Goal: Use online tool/utility: Utilize a website feature to perform a specific function

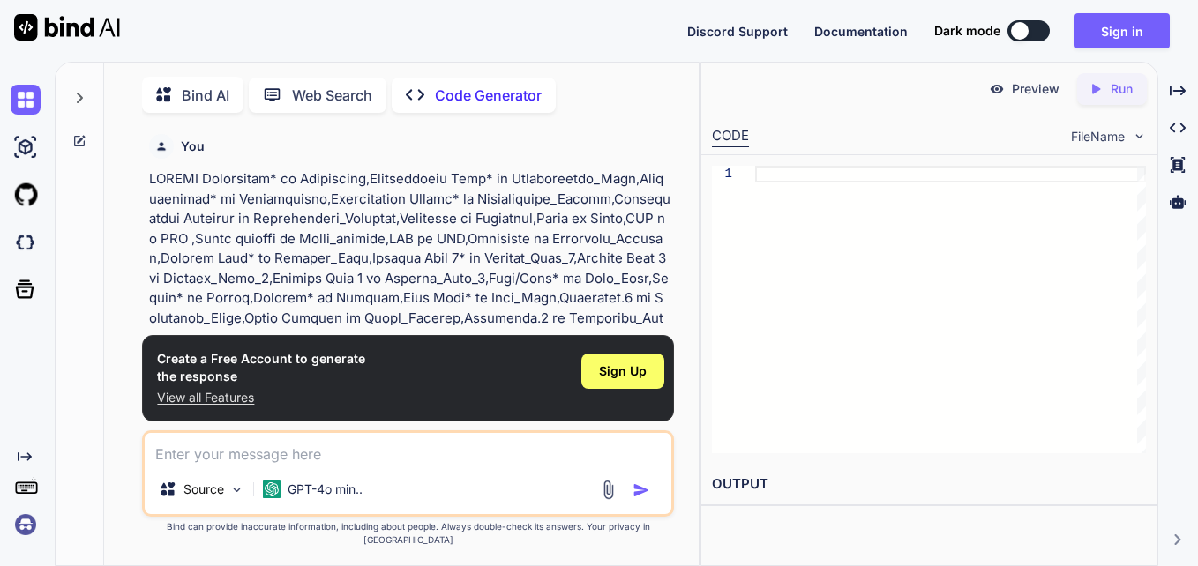
scroll to position [356, 0]
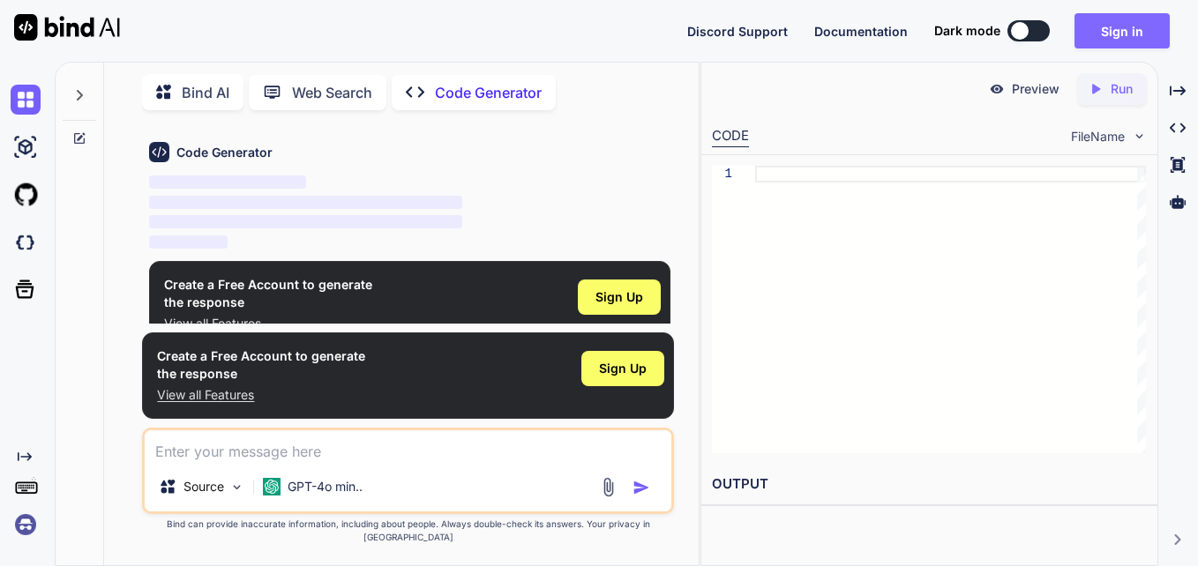
click at [1096, 34] on button "Sign in" at bounding box center [1121, 30] width 95 height 35
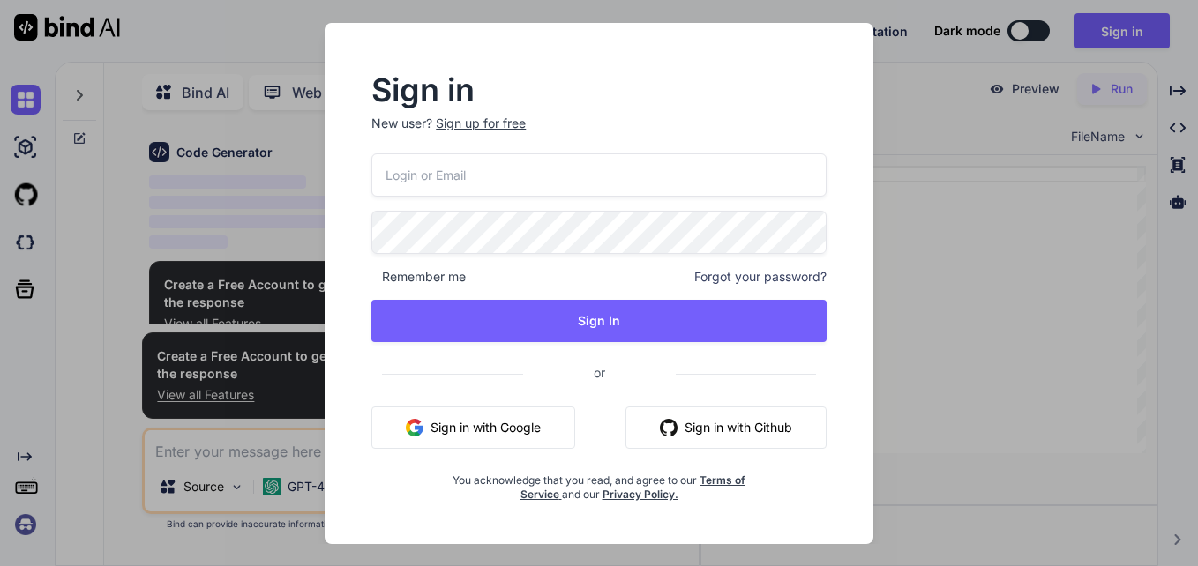
click at [666, 166] on input "email" at bounding box center [598, 174] width 455 height 43
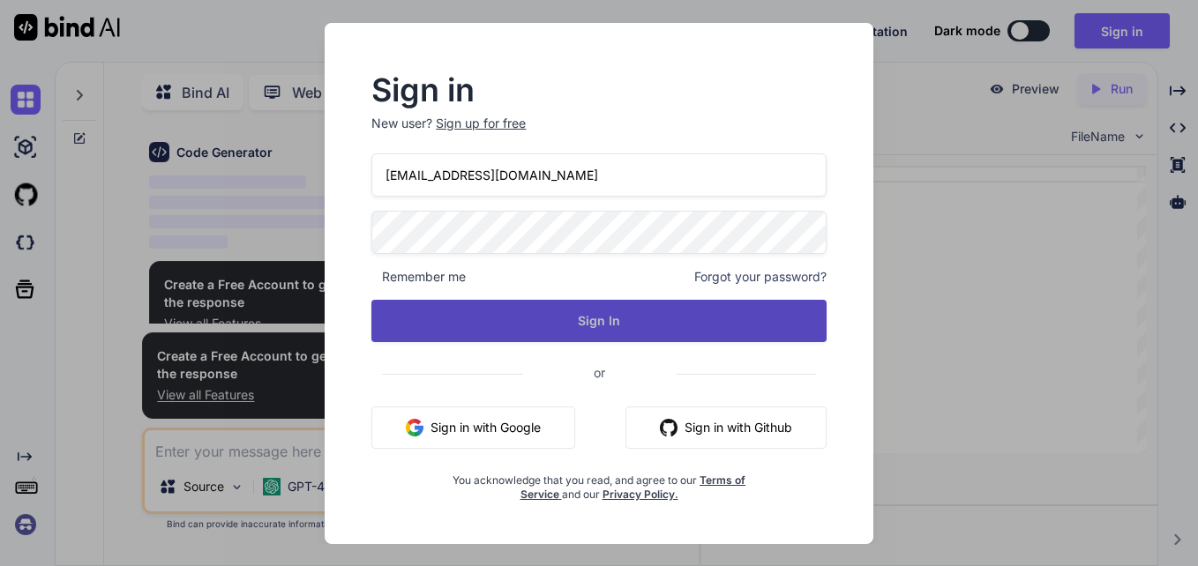
click at [557, 314] on button "Sign In" at bounding box center [598, 321] width 455 height 42
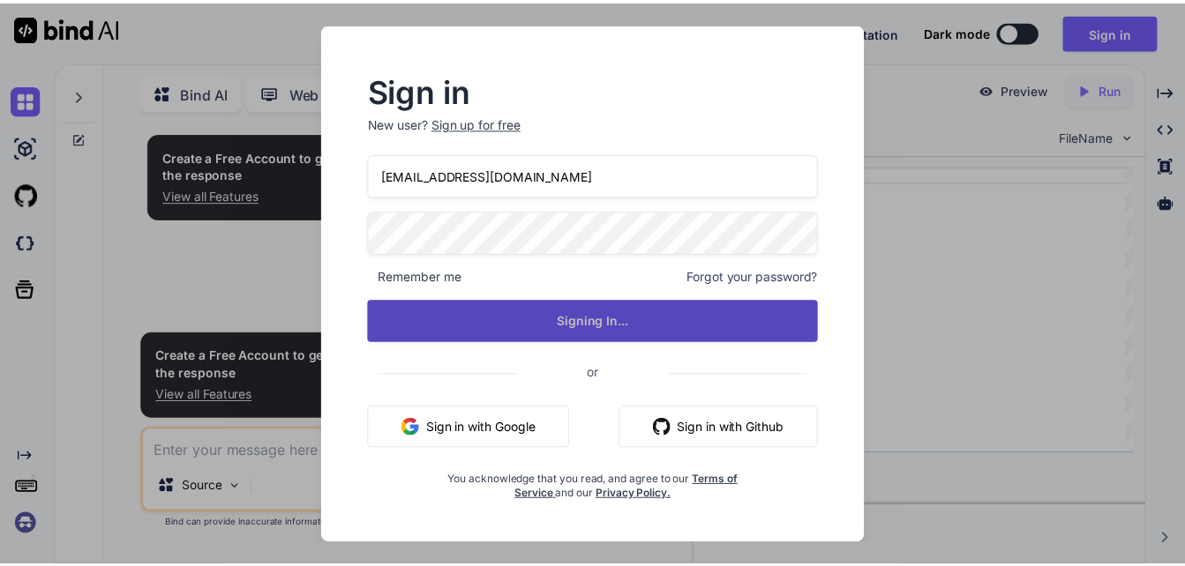
scroll to position [0, 0]
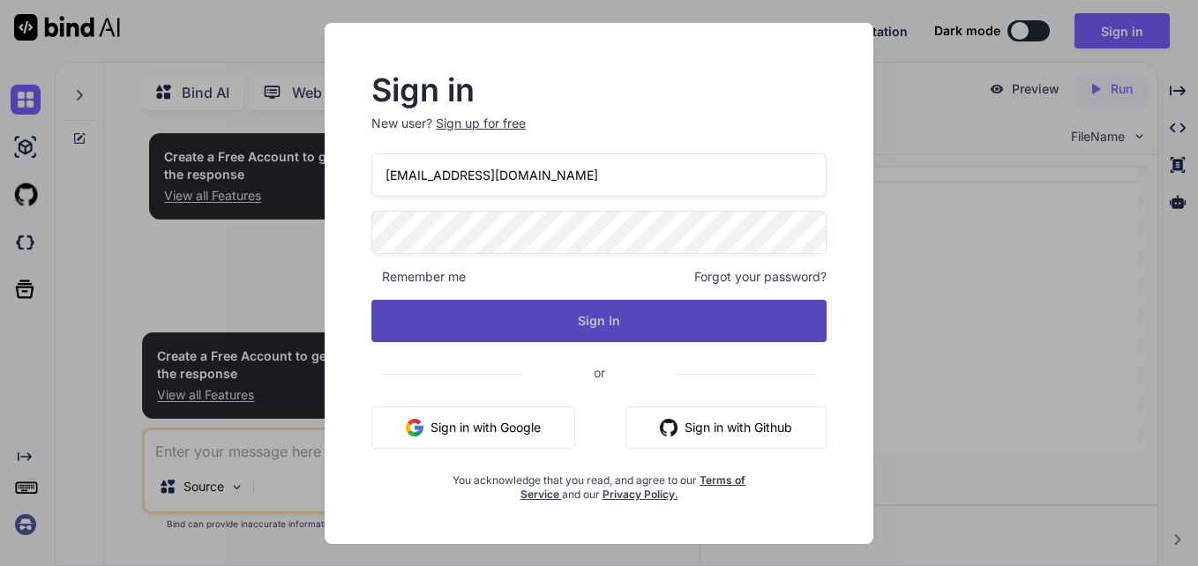
click at [622, 311] on button "Sign In" at bounding box center [598, 321] width 455 height 42
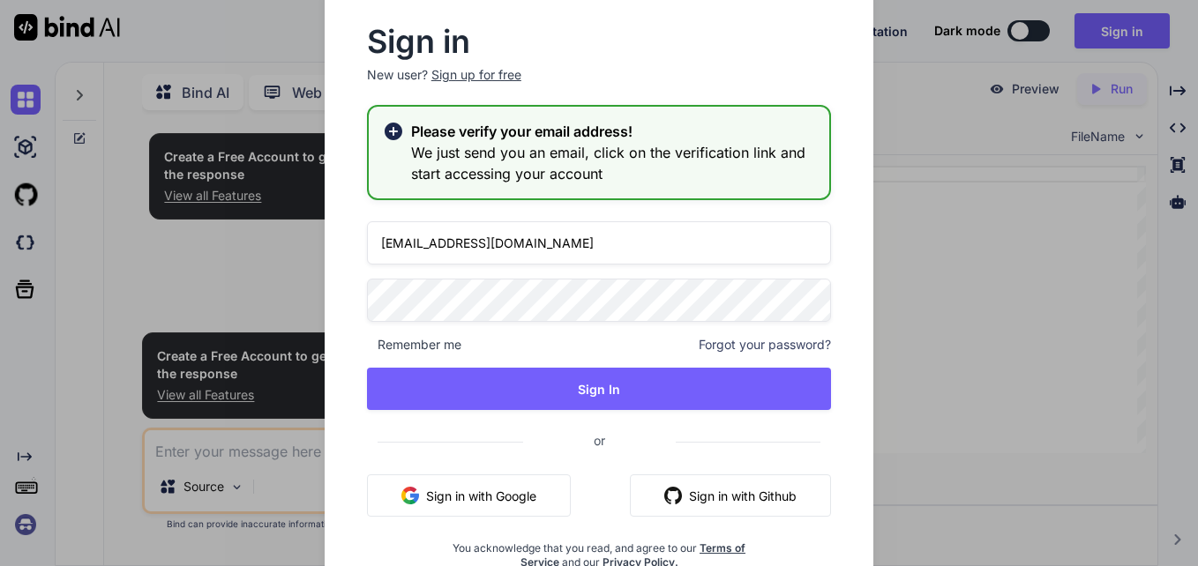
click at [442, 243] on input "[EMAIL_ADDRESS][DOMAIN_NAME]" at bounding box center [599, 242] width 464 height 43
type input "[EMAIL_ADDRESS][DOMAIN_NAME]"
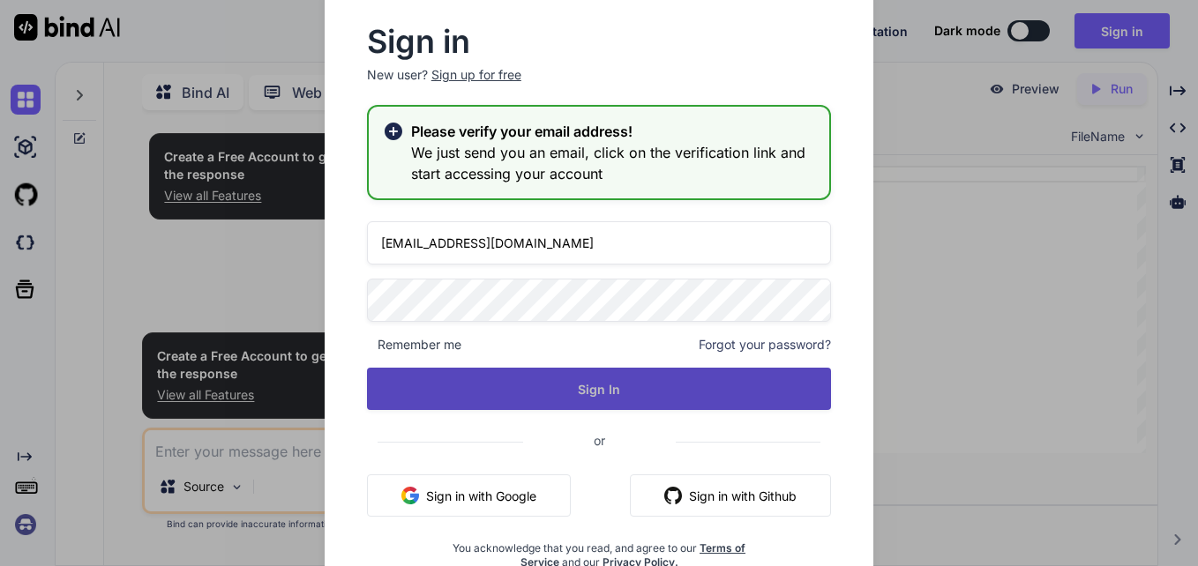
click at [548, 379] on button "Sign In" at bounding box center [599, 389] width 464 height 42
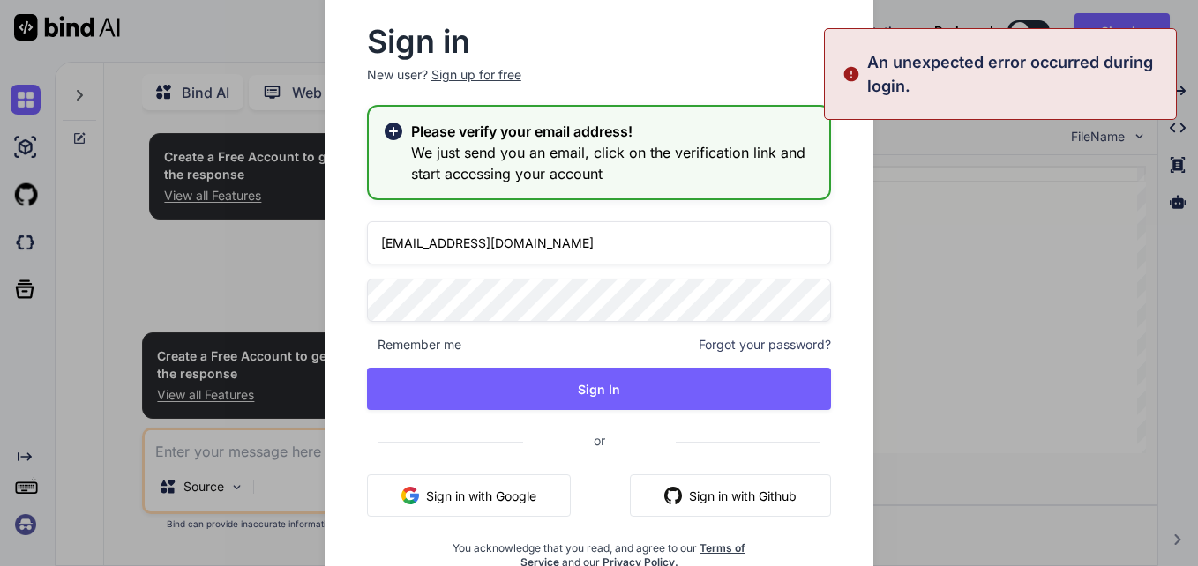
click at [436, 244] on input "[EMAIL_ADDRESS][DOMAIN_NAME]" at bounding box center [599, 242] width 464 height 43
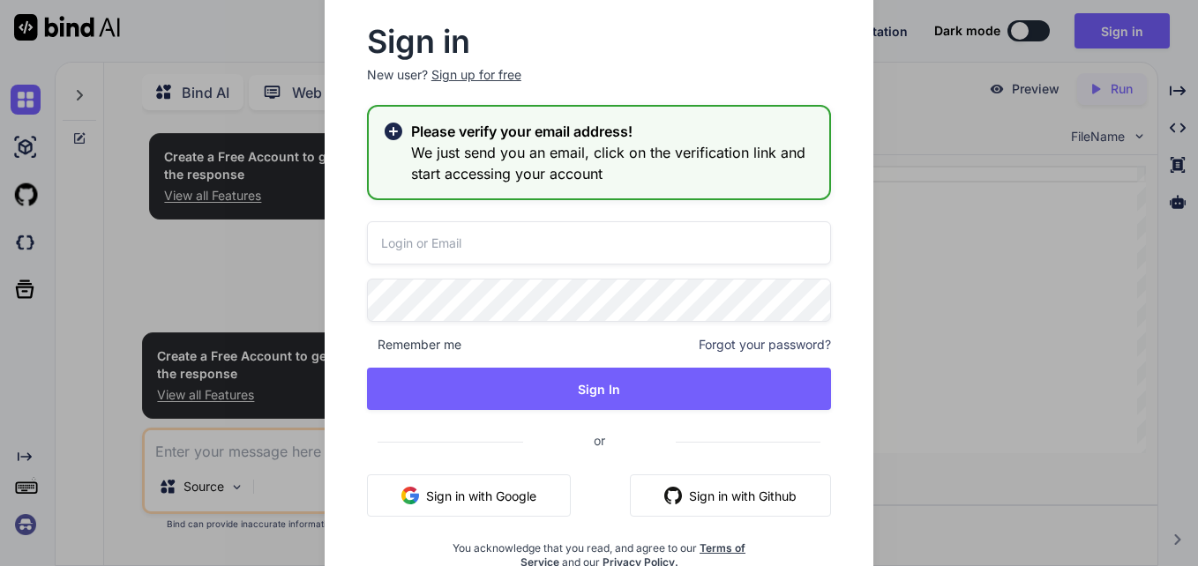
click at [436, 244] on input "email" at bounding box center [599, 242] width 464 height 43
click at [443, 249] on input "[EMAIL_ADDRESS][DOMAIN_NAME]" at bounding box center [599, 242] width 464 height 43
type input "[EMAIL_ADDRESS][DOMAIN_NAME]"
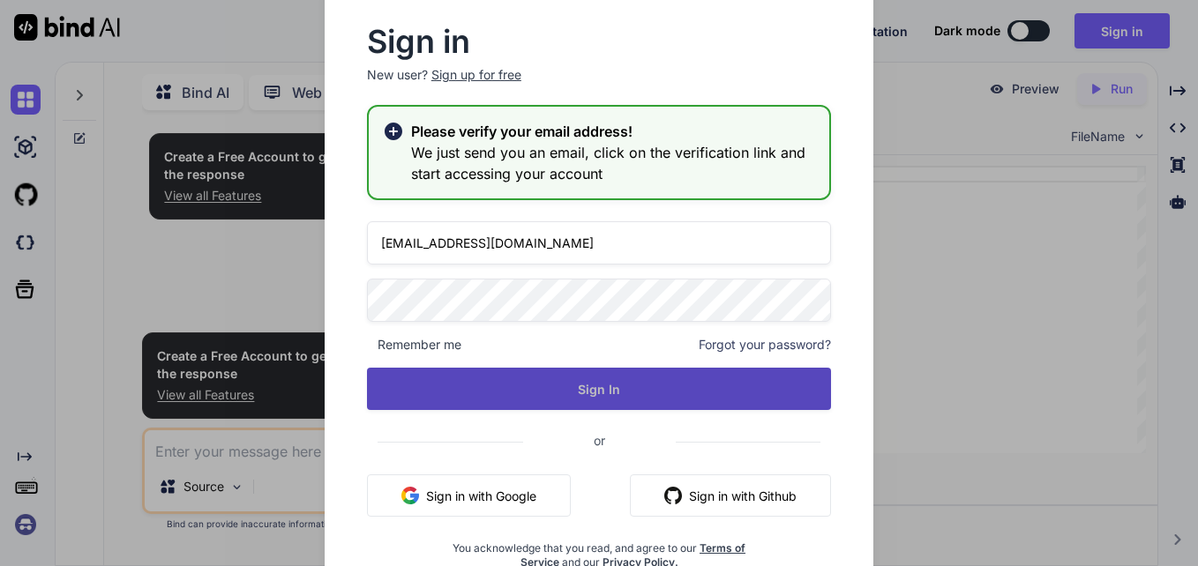
click at [506, 378] on button "Sign In" at bounding box center [599, 389] width 464 height 42
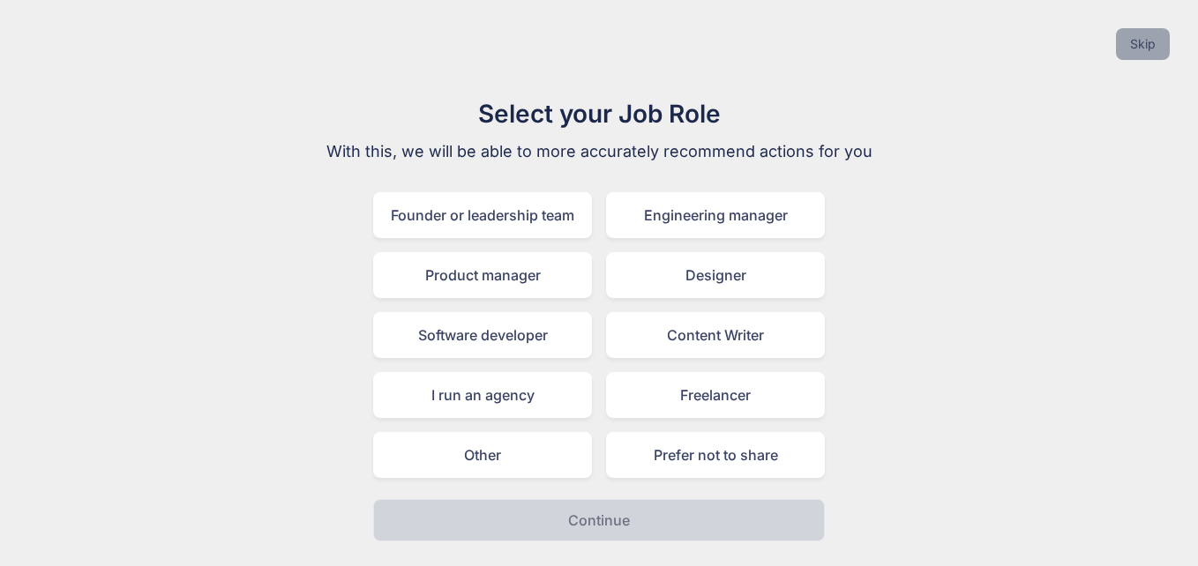
click at [1120, 44] on button "Skip" at bounding box center [1143, 44] width 54 height 32
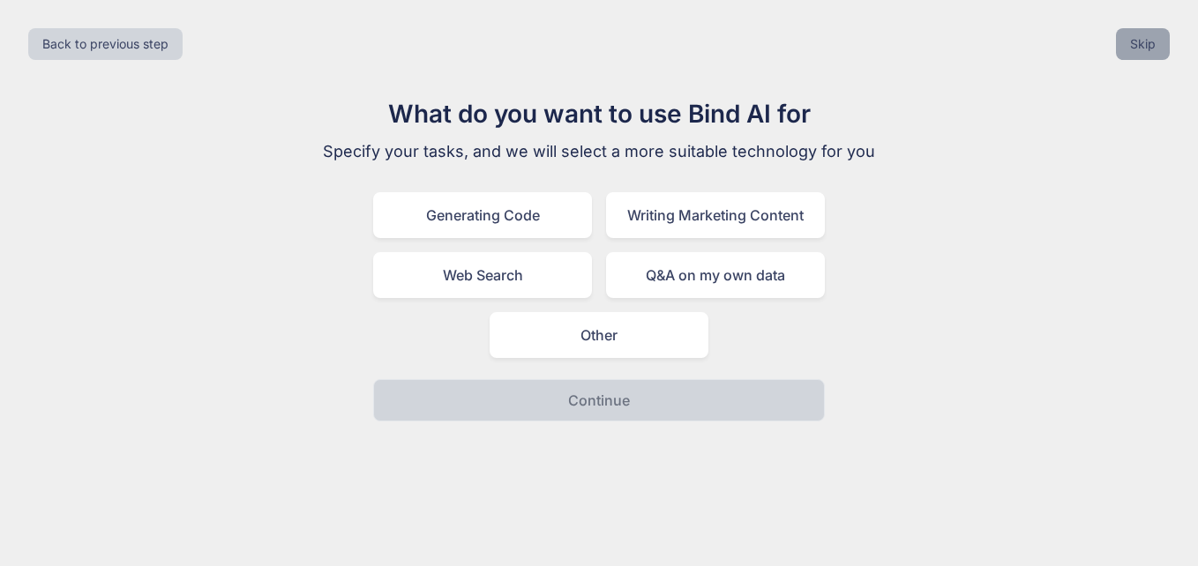
click at [1148, 57] on button "Skip" at bounding box center [1143, 44] width 54 height 32
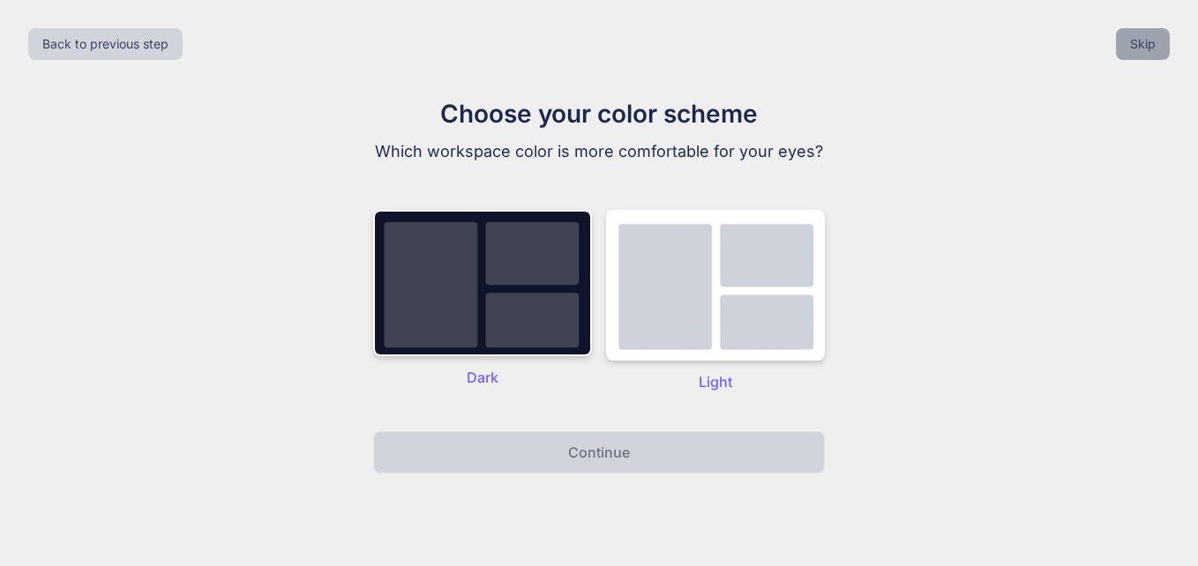
click at [1148, 55] on button "Skip" at bounding box center [1143, 44] width 54 height 32
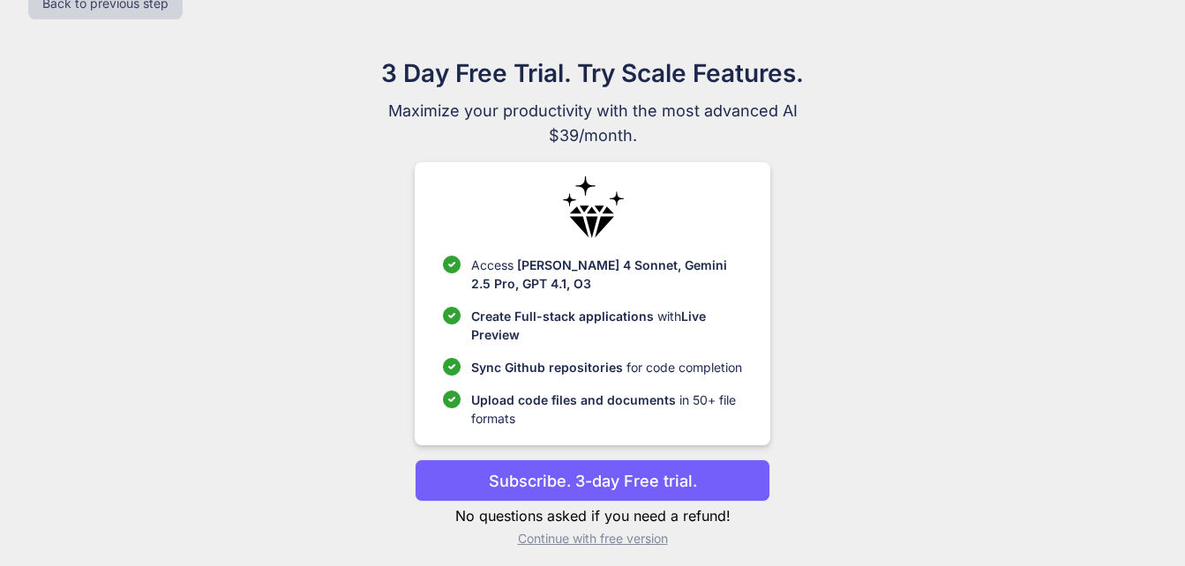
scroll to position [50, 0]
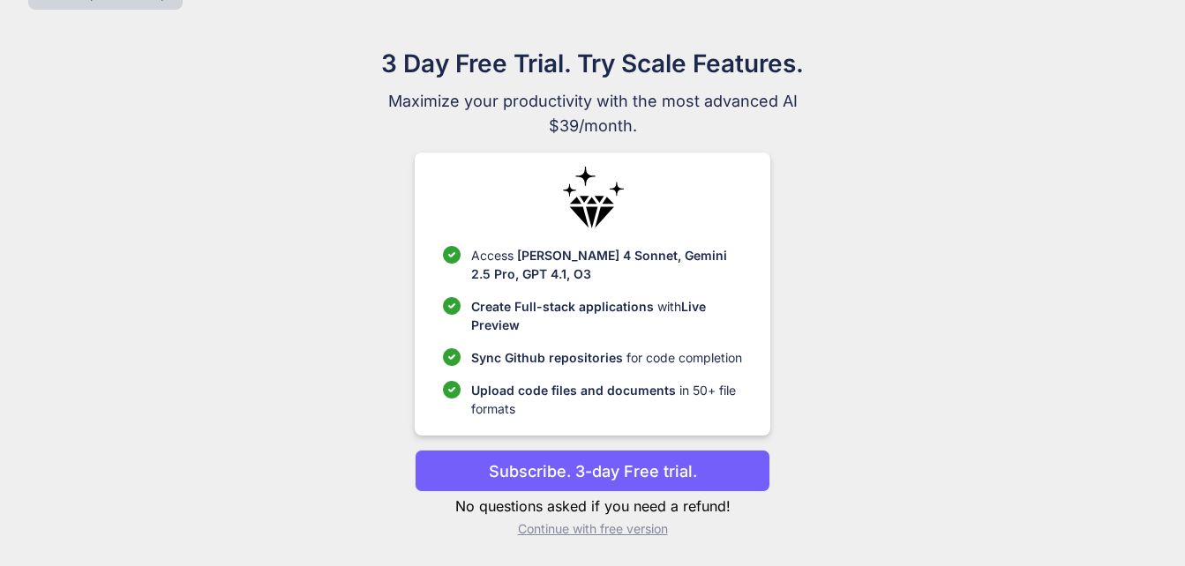
click at [625, 535] on p "Continue with free version" at bounding box center [593, 529] width 356 height 18
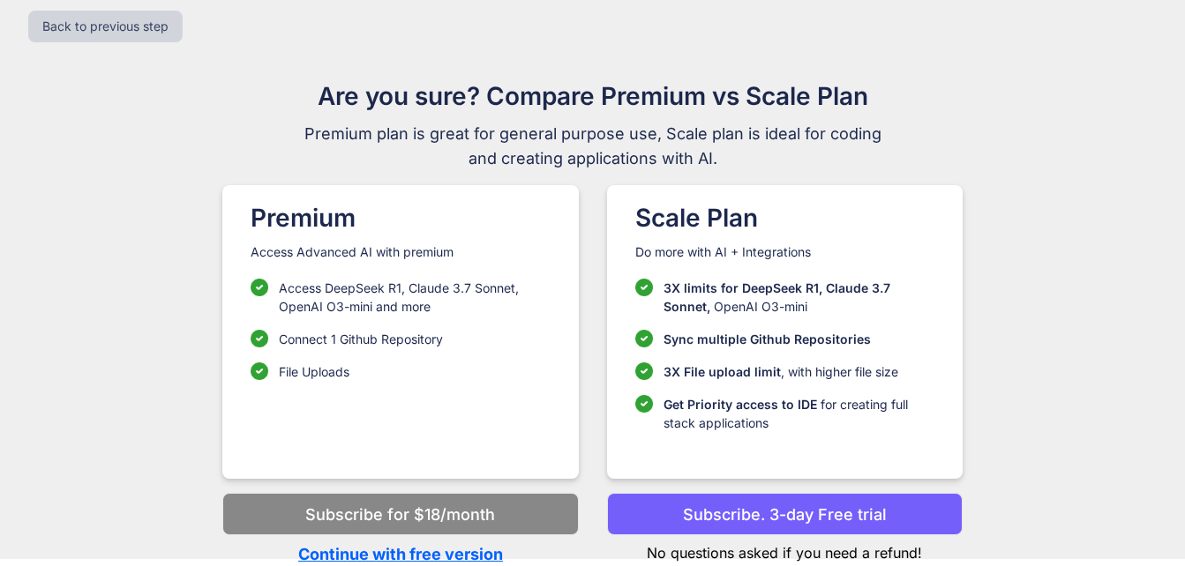
scroll to position [18, 0]
click at [462, 557] on p "Continue with free version" at bounding box center [400, 555] width 356 height 24
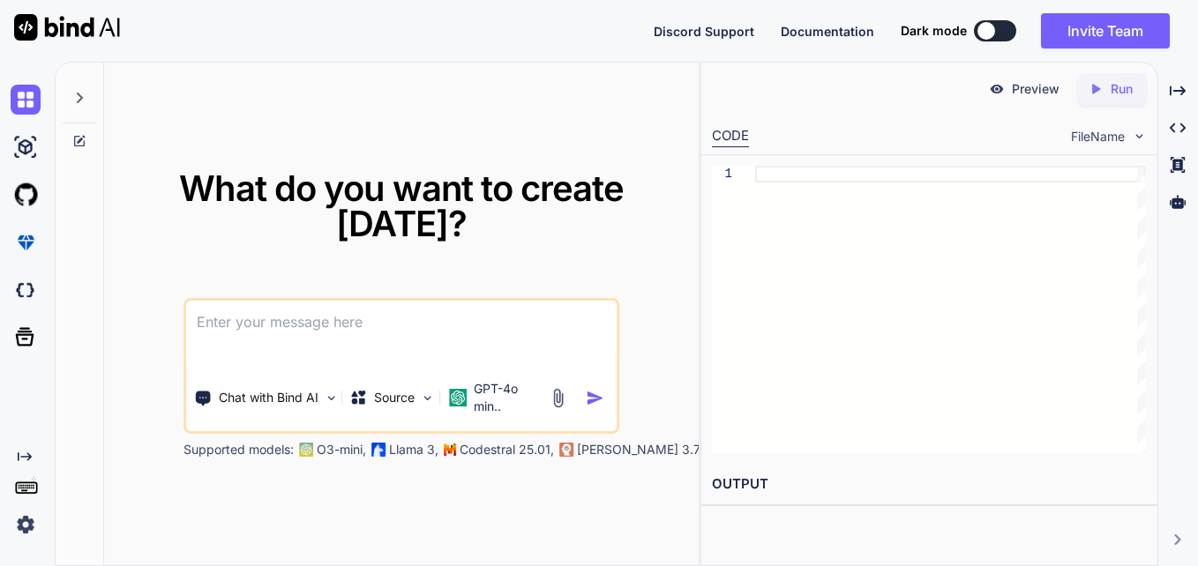
type textarea "[EMAIL_ADDRESS][DOMAIN_NAME]"
paste textarea "[ { "newName": "Originator", "oldName": "Originator*", "IsSelected": "N", "seq"…"
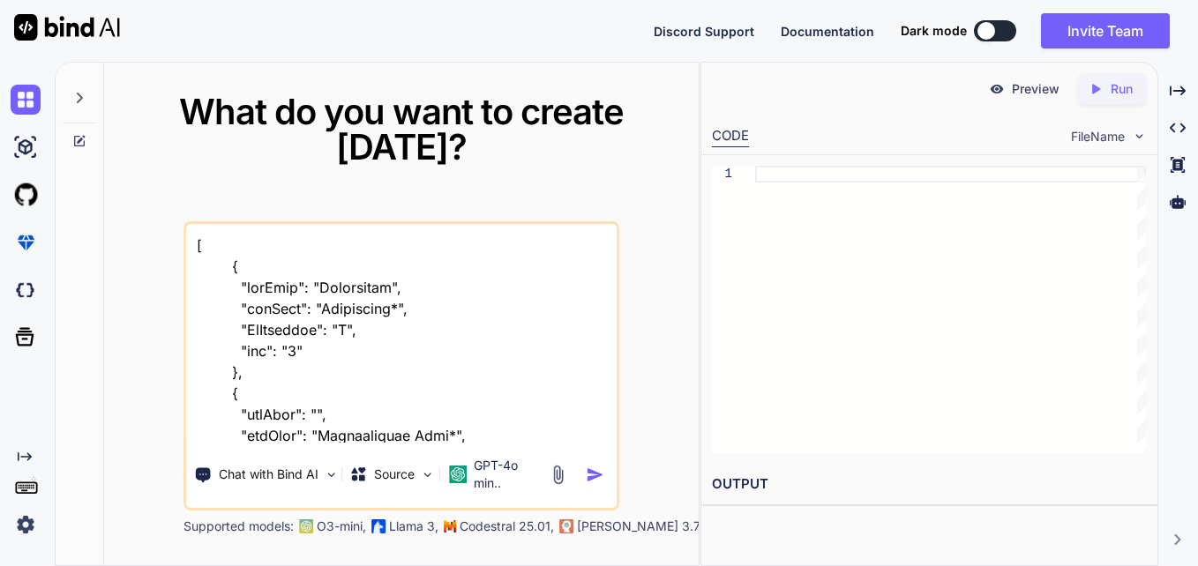
scroll to position [4914, 0]
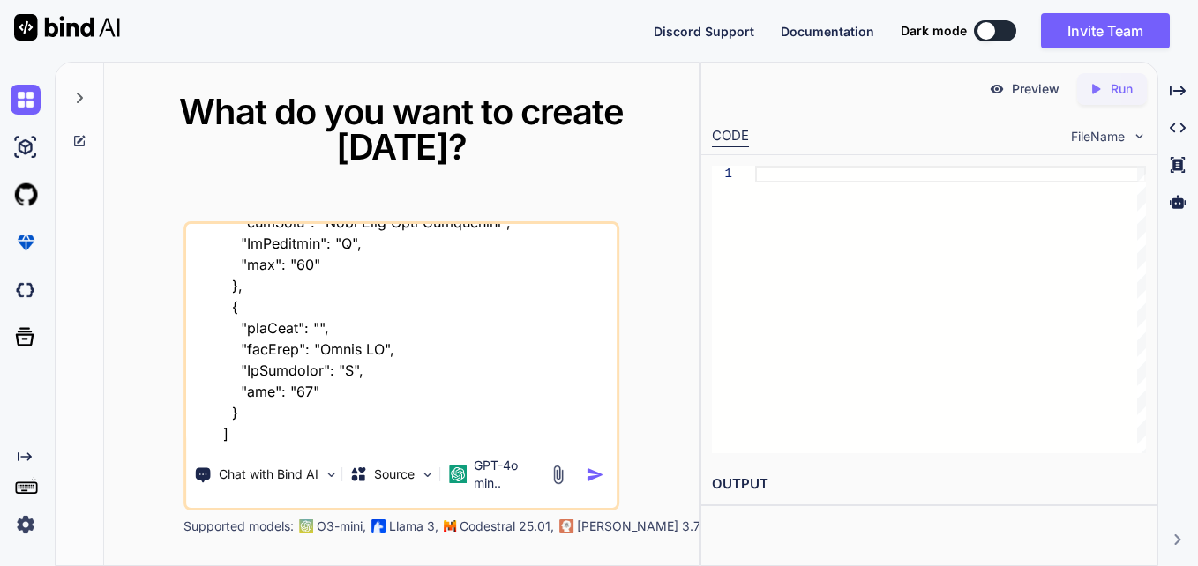
type textarea "[ { "newName": "Originator", "oldName": "Originator*", "IsSelected": "N", "seq"…"
click at [596, 476] on img "button" at bounding box center [595, 475] width 19 height 19
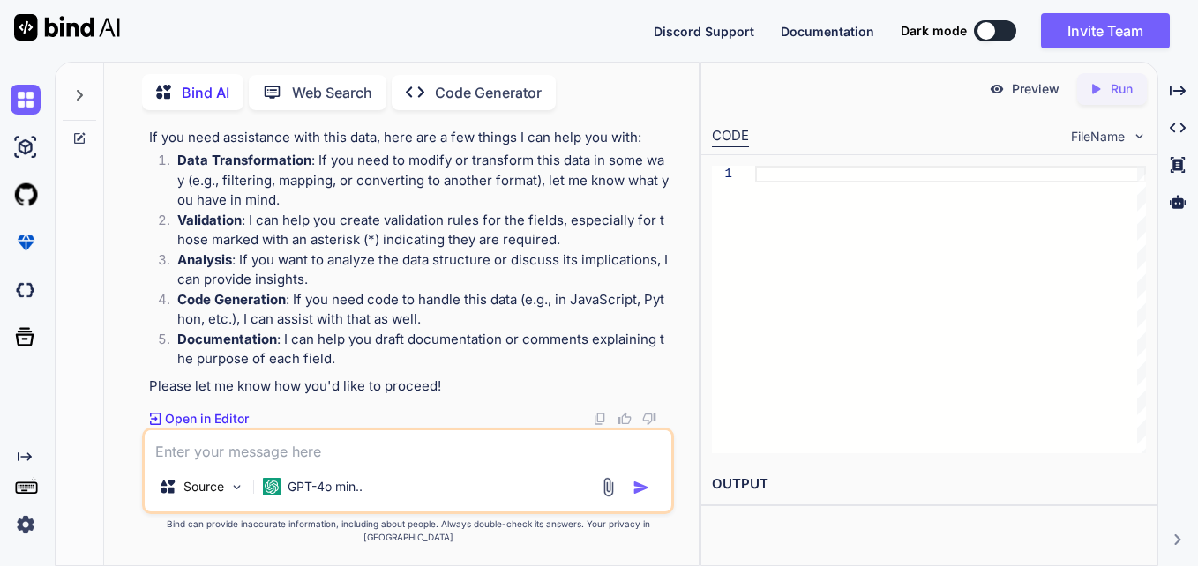
scroll to position [912, 0]
click at [214, 428] on p "Open in Editor" at bounding box center [207, 419] width 84 height 18
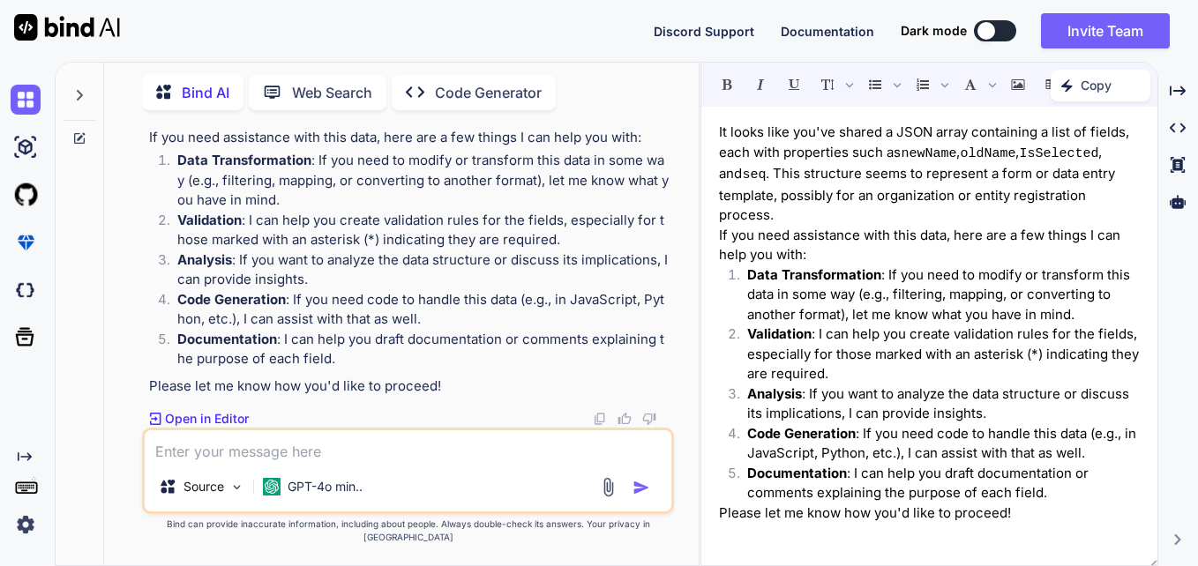
click at [430, 462] on textarea at bounding box center [408, 446] width 527 height 32
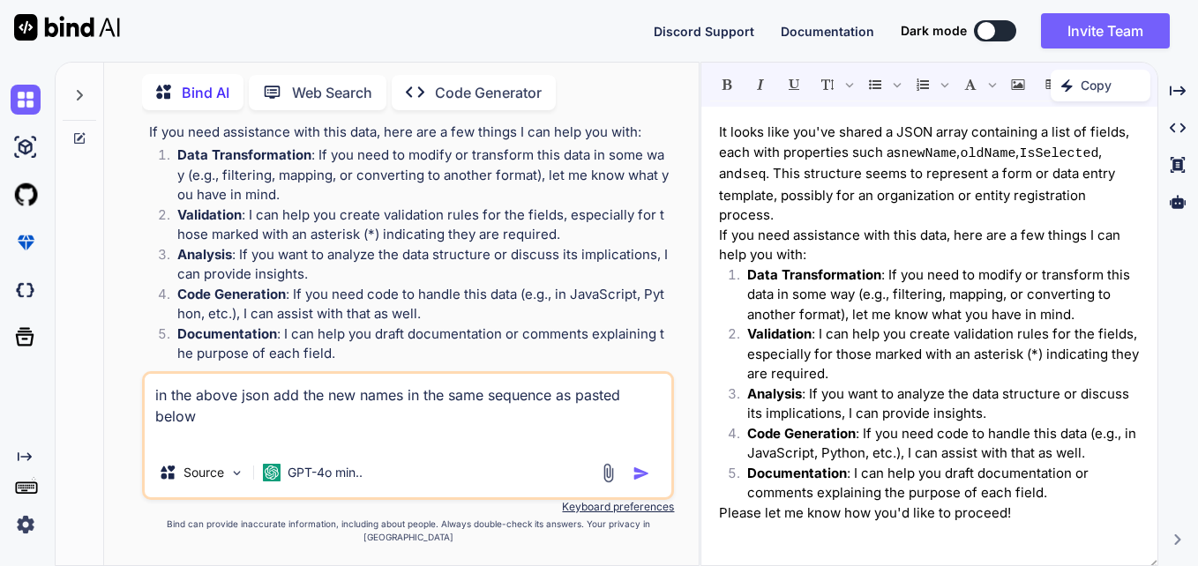
paste textarea "Originator Organisation_Name Incorporated Registration_Number Organisation_Indu…"
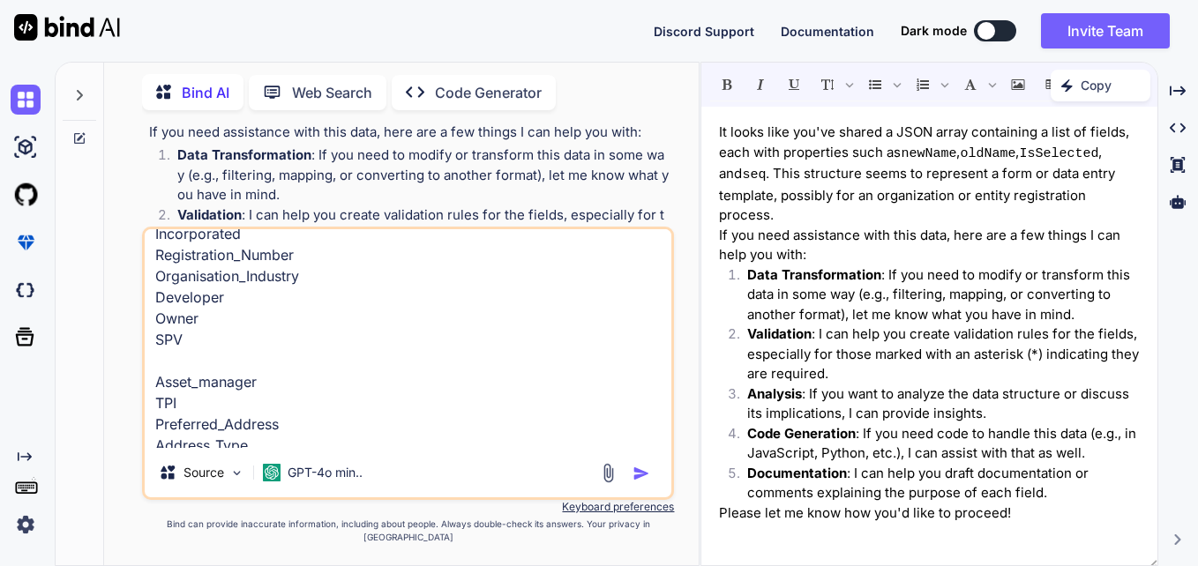
scroll to position [99, 0]
click at [212, 376] on textarea "in the above json add the new names in the same sequence as pasted below Origin…" at bounding box center [408, 338] width 527 height 219
type textarea "in the above json add the new names in the same sequence as pasted below Origin…"
click at [647, 483] on img "button" at bounding box center [642, 474] width 18 height 18
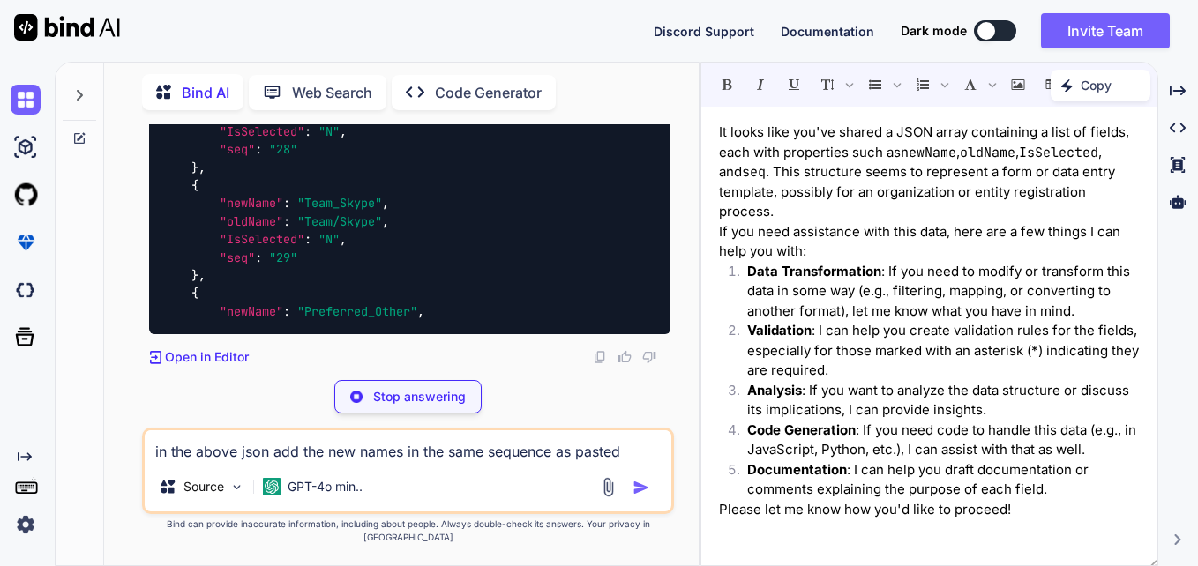
scroll to position [4681, 0]
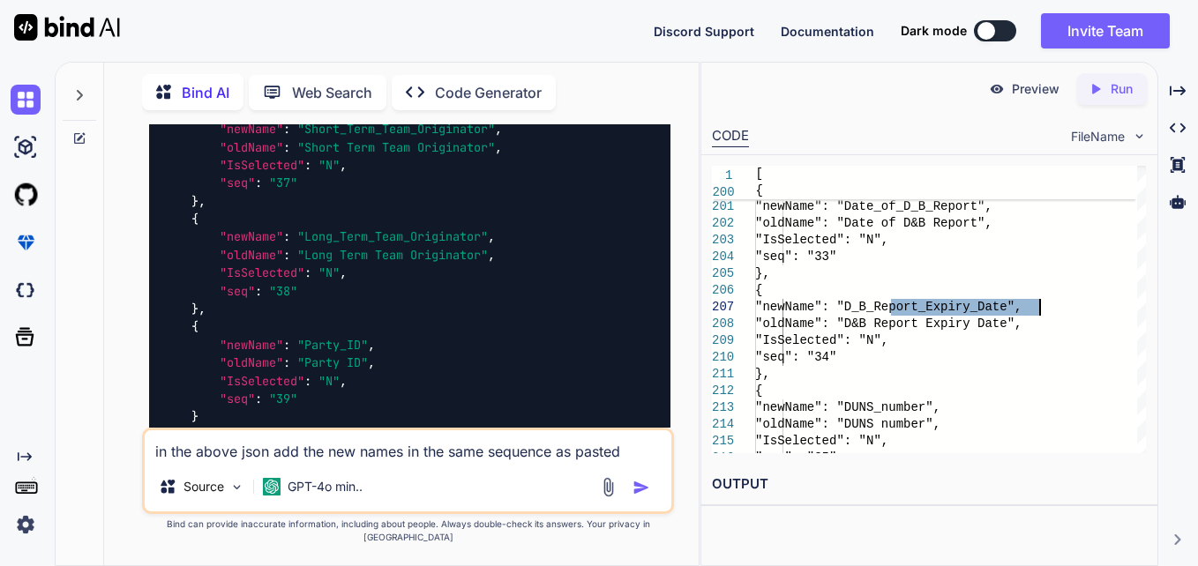
scroll to position [5668, 0]
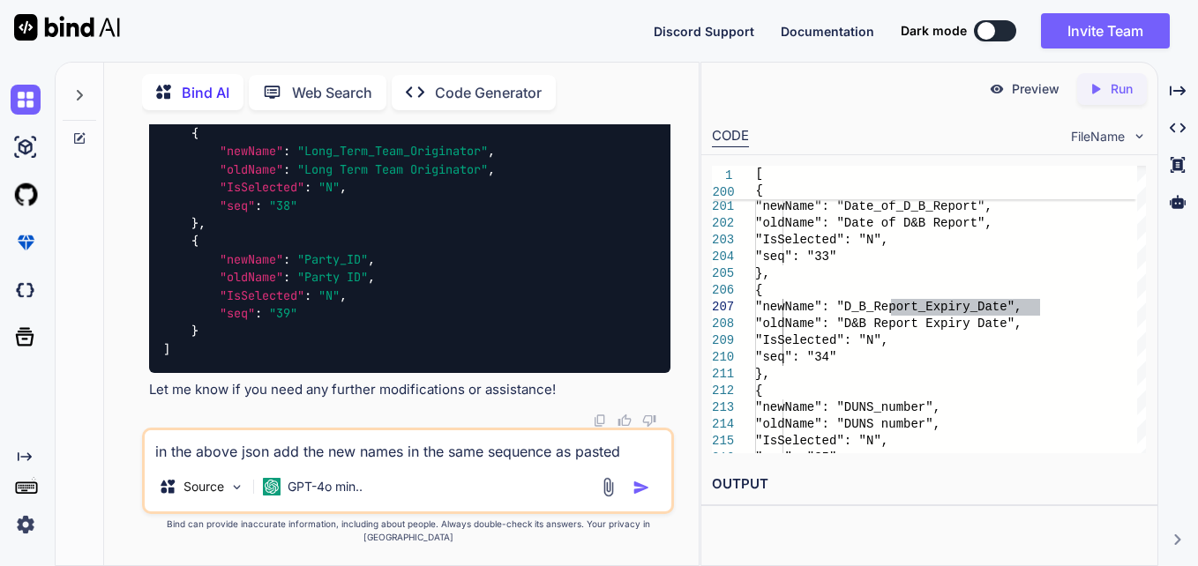
click at [602, 428] on img at bounding box center [600, 421] width 14 height 14
type textarea "[ { "newName": "Originator", "oldName": "Originator*", "IsSelected": "N", "seq"…"
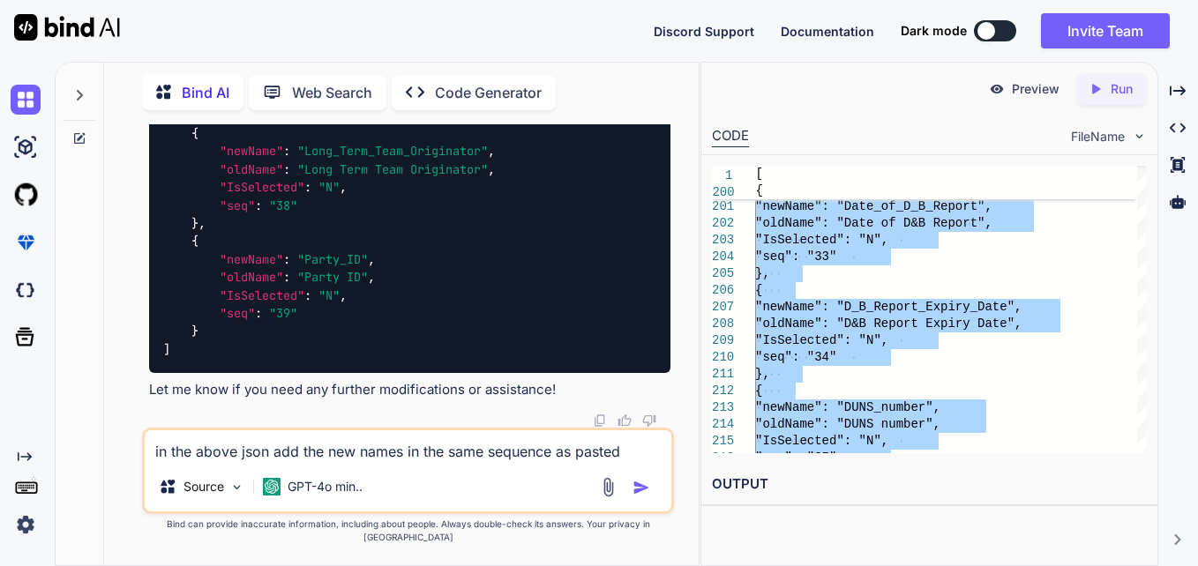
click at [77, 94] on icon at bounding box center [79, 95] width 14 height 14
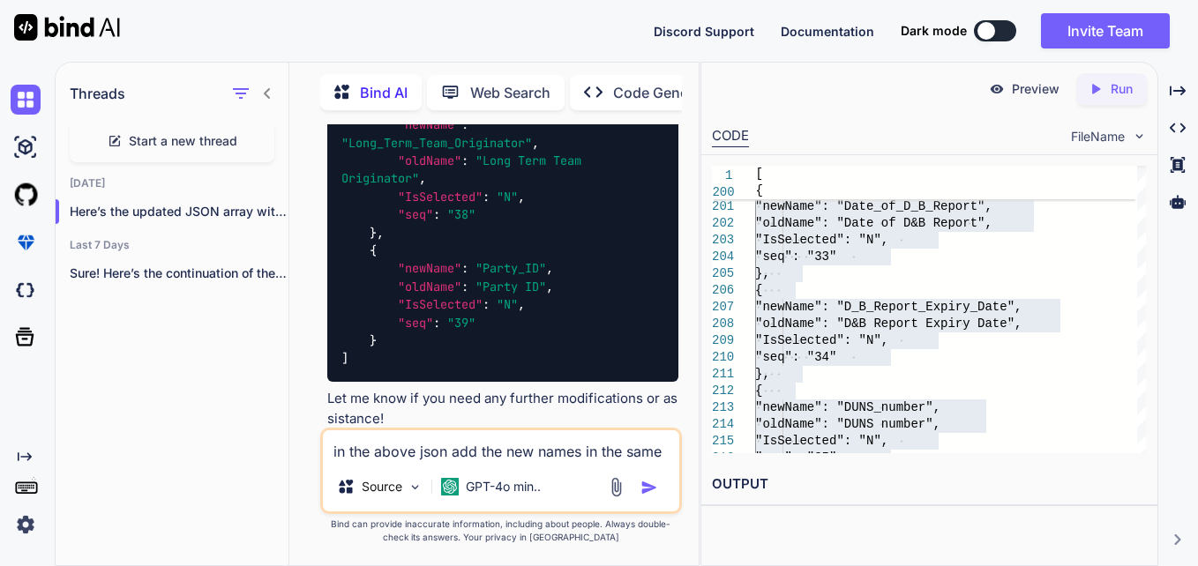
click at [201, 143] on span "Start a new thread" at bounding box center [183, 141] width 109 height 18
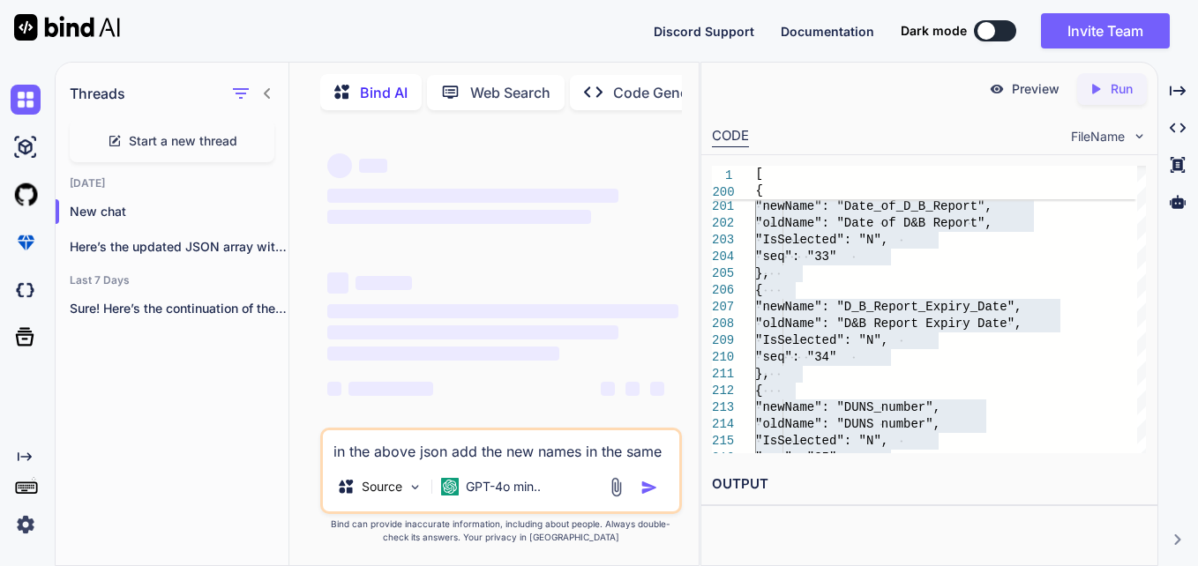
scroll to position [9, 0]
click at [401, 458] on textarea "in the above json add the new names in the same sequence as pasted below Origin…" at bounding box center [501, 446] width 357 height 32
paste textarea "SELECT *, D&B Failure Score as D_B_Failure_Score, D&B Report Expiry Date as Dat…"
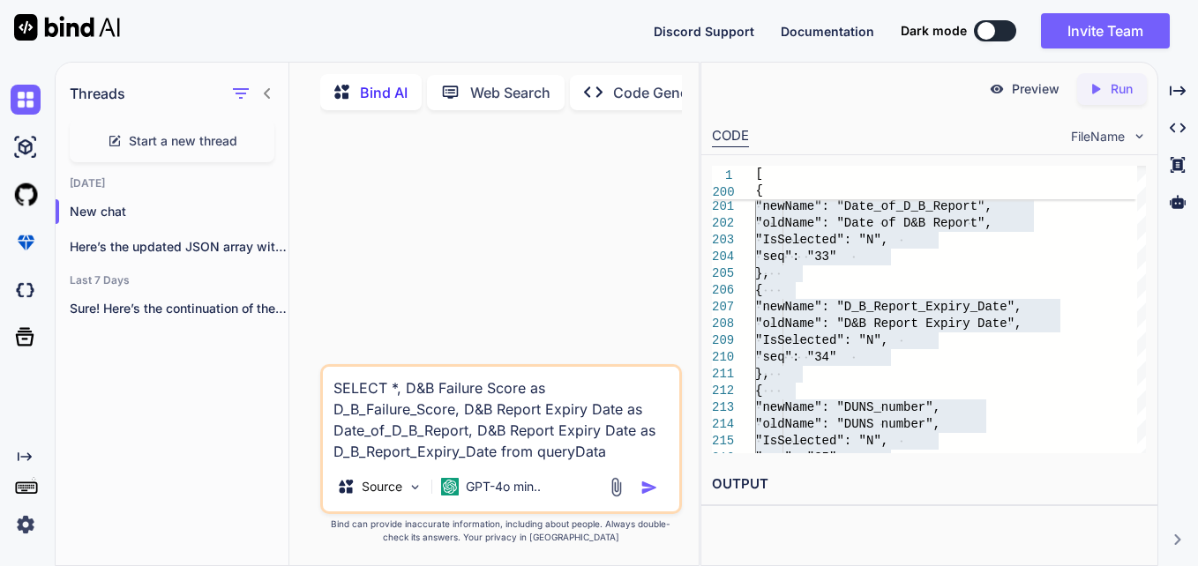
scroll to position [0, 0]
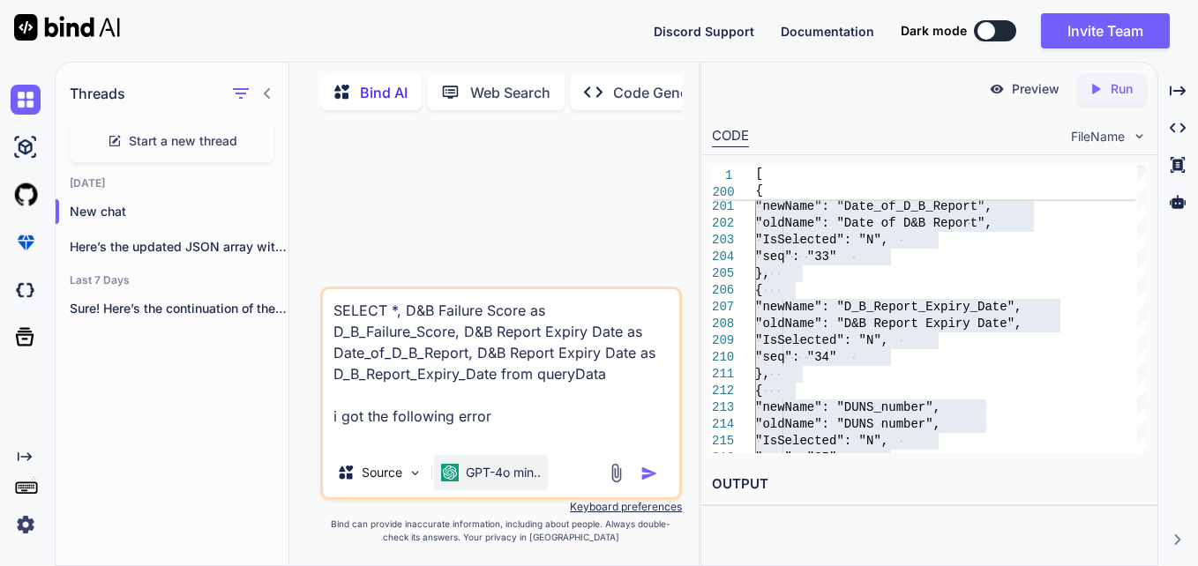
paste textarea "ERROR - Error occurred in querydata component: sql parser error: Expected: end …"
type textarea "SELECT *, D&B Failure Score as D_B_Failure_Score, D&B Report Expiry Date as Dat…"
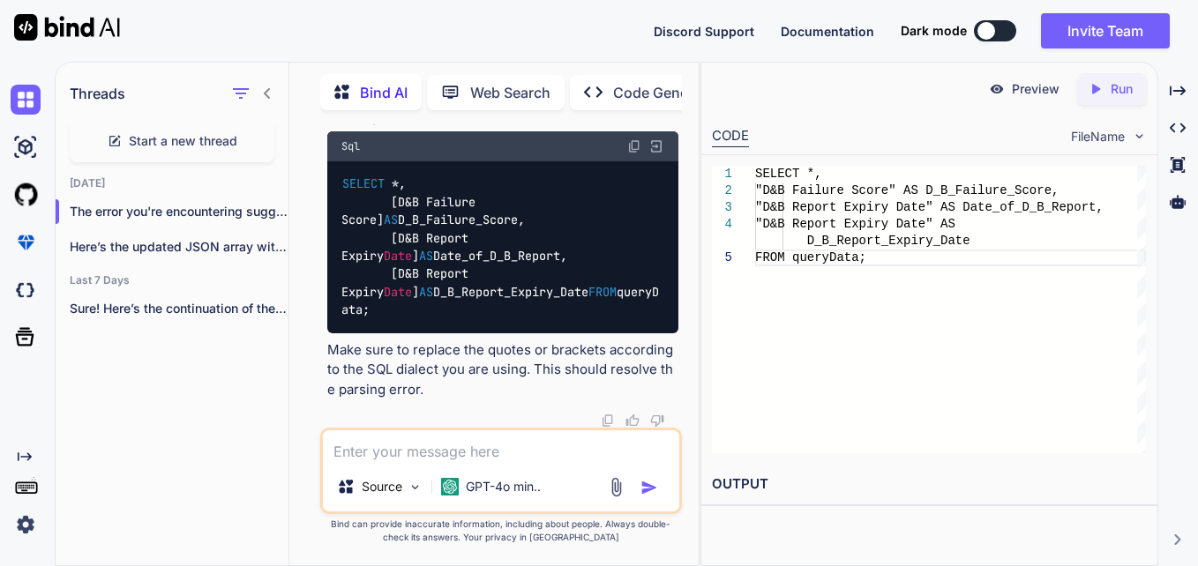
scroll to position [622, 0]
click at [633, 142] on img at bounding box center [634, 146] width 14 height 14
